Goal: Transaction & Acquisition: Purchase product/service

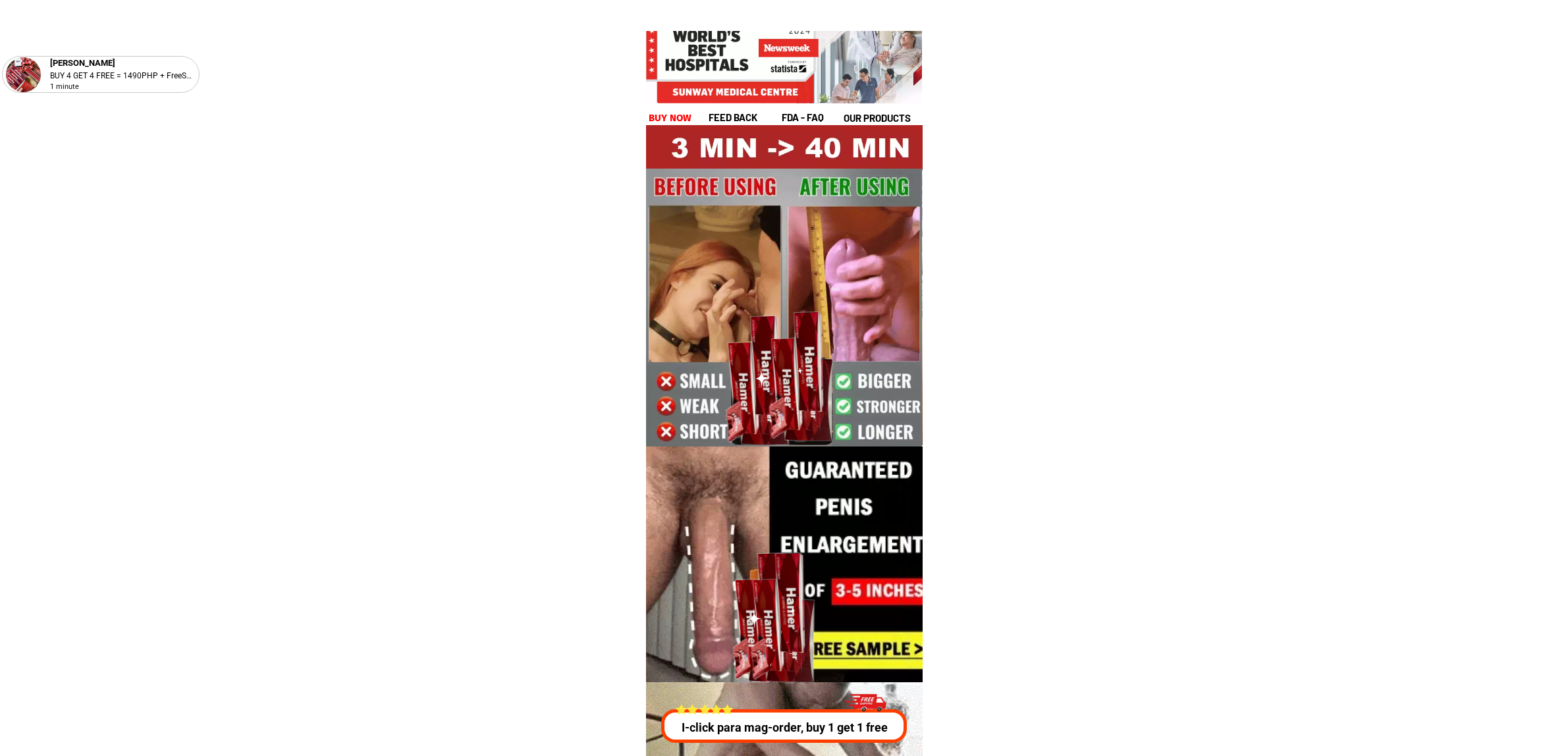
scroll to position [4747, 0]
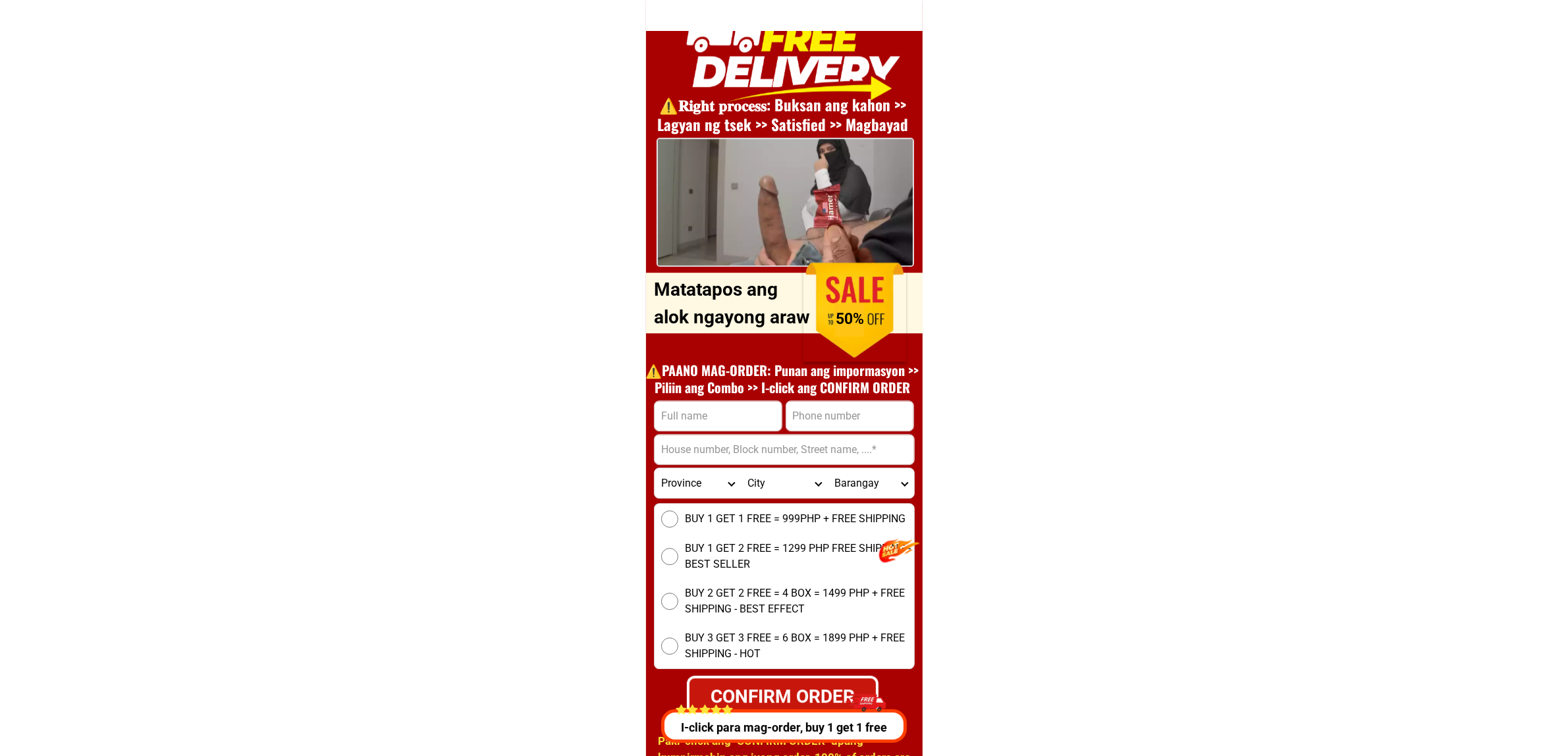
click at [706, 417] on input "Input full_name" at bounding box center [718, 416] width 127 height 30
paste input "[PERSON_NAME]"
type input "[PERSON_NAME]"
click at [852, 434] on div at bounding box center [785, 449] width 261 height 31
drag, startPoint x: 845, startPoint y: 426, endPoint x: 854, endPoint y: 430, distance: 9.8
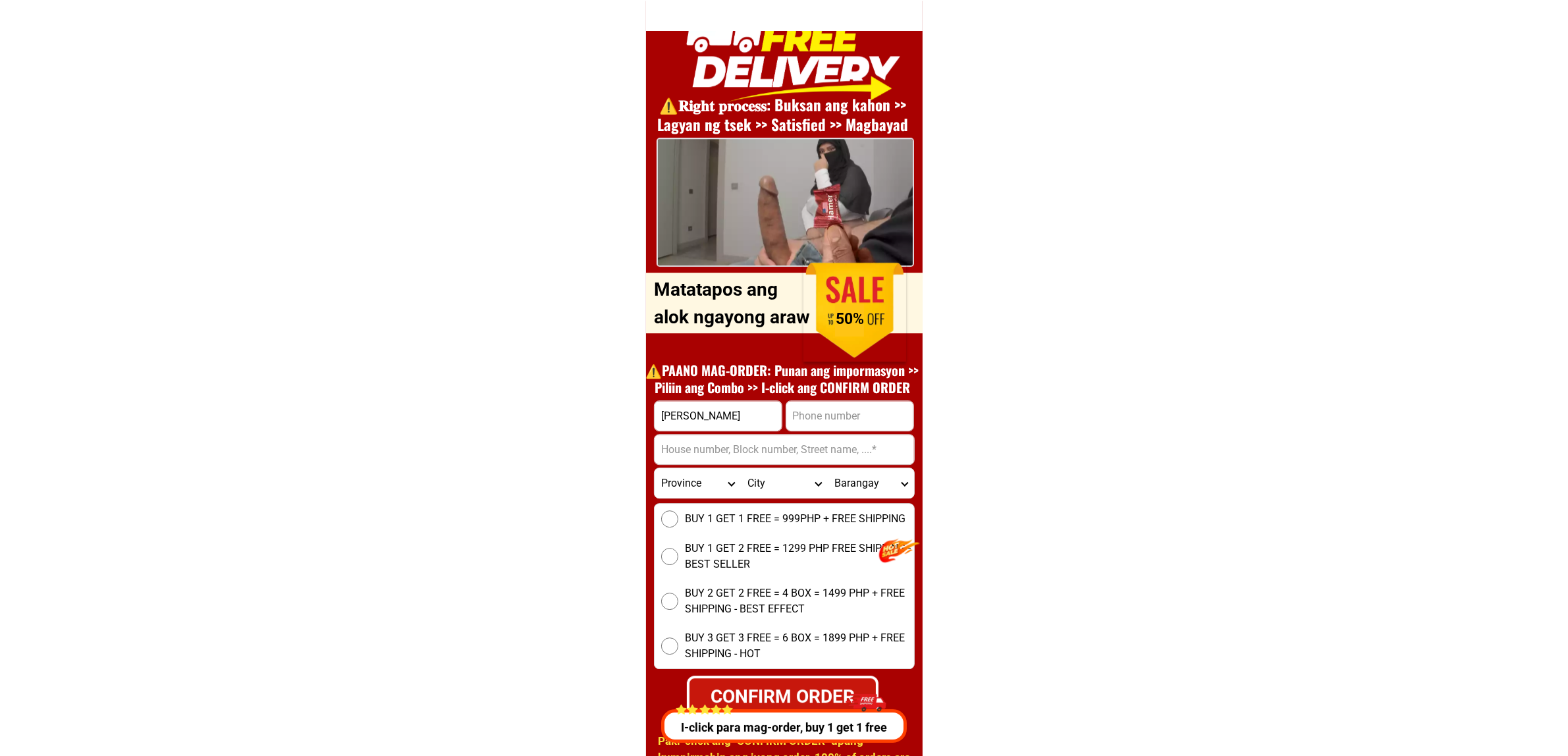
click at [845, 426] on input "Input phone_number" at bounding box center [850, 416] width 127 height 30
paste input "[PHONE_NUMBER]"
type input "[PHONE_NUMBER]"
click at [726, 460] on input "Input address" at bounding box center [784, 450] width 260 height 30
paste input "[PERSON_NAME],[GEOGRAPHIC_DATA], [GEOGRAPHIC_DATA], [PERSON_NAME][GEOGRAPHIC_DA…"
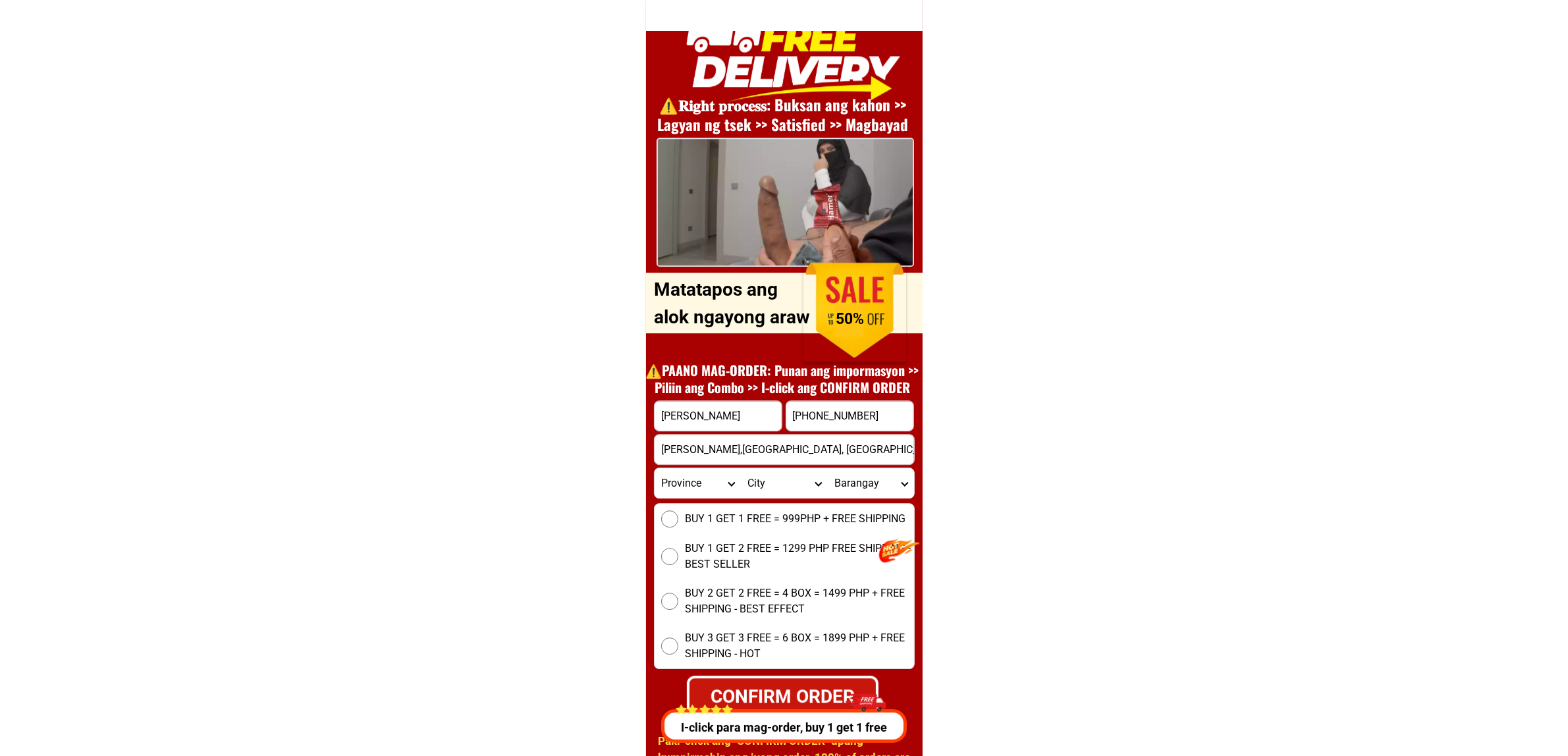
scroll to position [0, 56]
type input "[PERSON_NAME],[GEOGRAPHIC_DATA], [GEOGRAPHIC_DATA], [PERSON_NAME][GEOGRAPHIC_DA…"
click at [705, 530] on div "BUY 1 GET 1 FREE = 999PHP + FREE SHIPPING BUY 1 GET 2 FREE = 1299 PHP FREE SHIP…" at bounding box center [785, 586] width 261 height 166
click at [693, 521] on span "BUY 1 GET 1 FREE = 999PHP + FREE SHIPPING" at bounding box center [795, 519] width 220 height 16
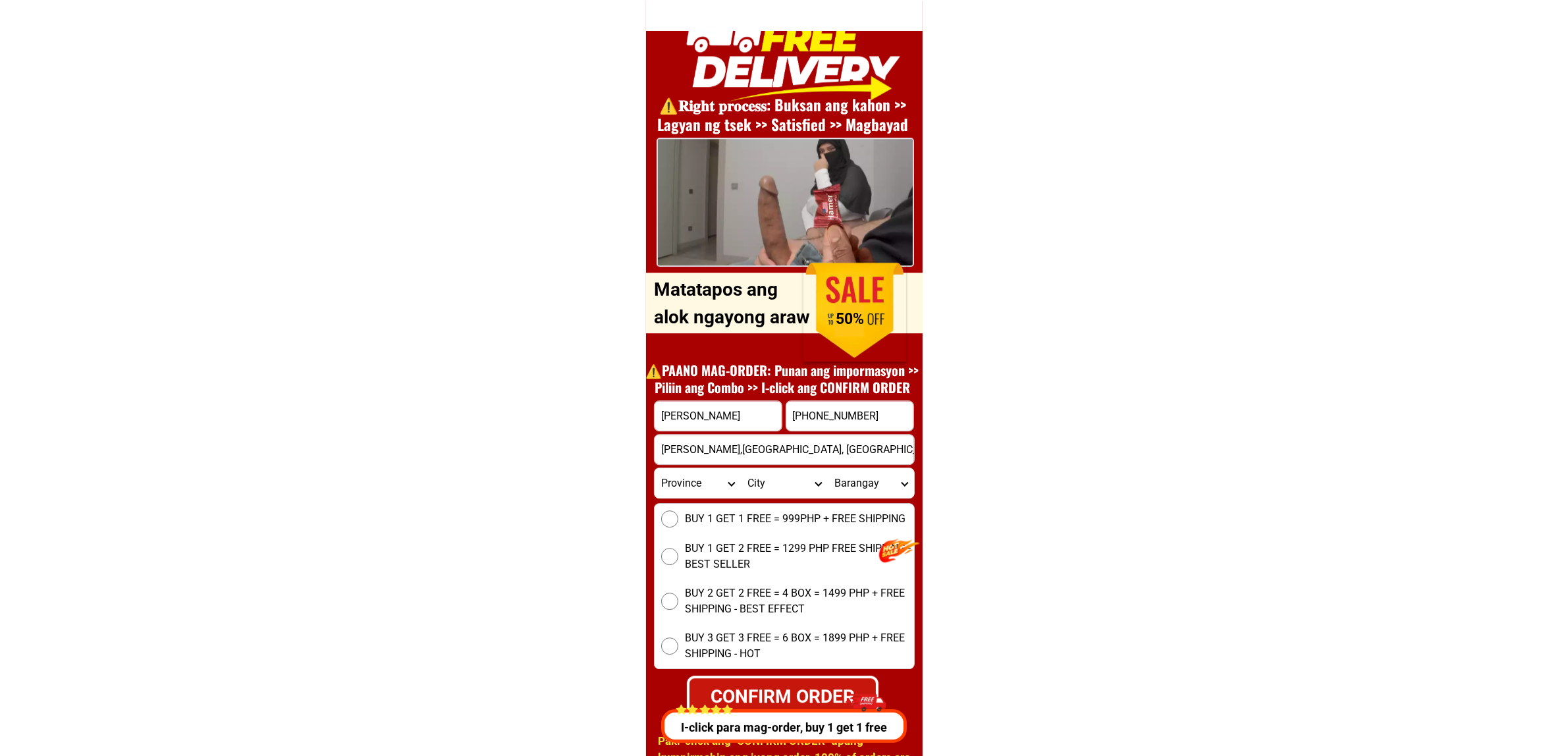
click at [678, 521] on input "BUY 1 GET 1 FREE = 999PHP + FREE SHIPPING" at bounding box center [669, 519] width 17 height 17
click at [879, 684] on div "CONFIRM ORDER" at bounding box center [783, 696] width 194 height 29
radio input "true"
